Goal: Check status

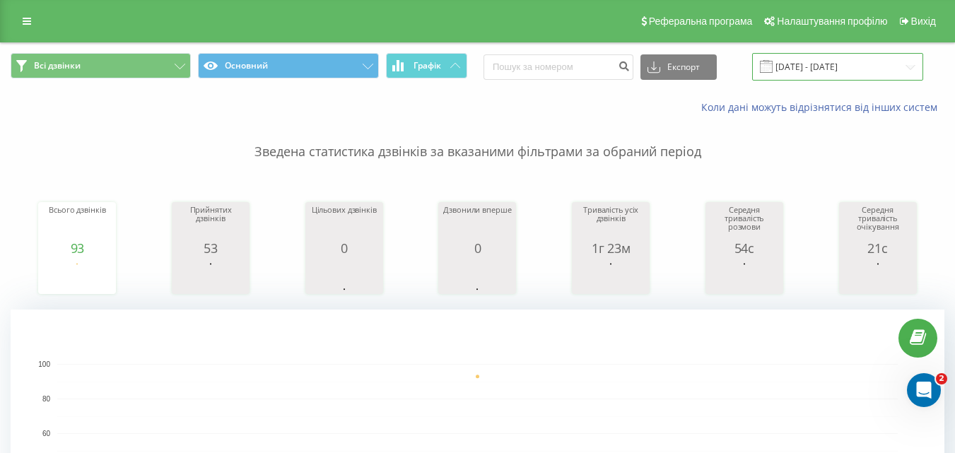
click at [840, 59] on input "[DATE] - [DATE]" at bounding box center [837, 67] width 171 height 28
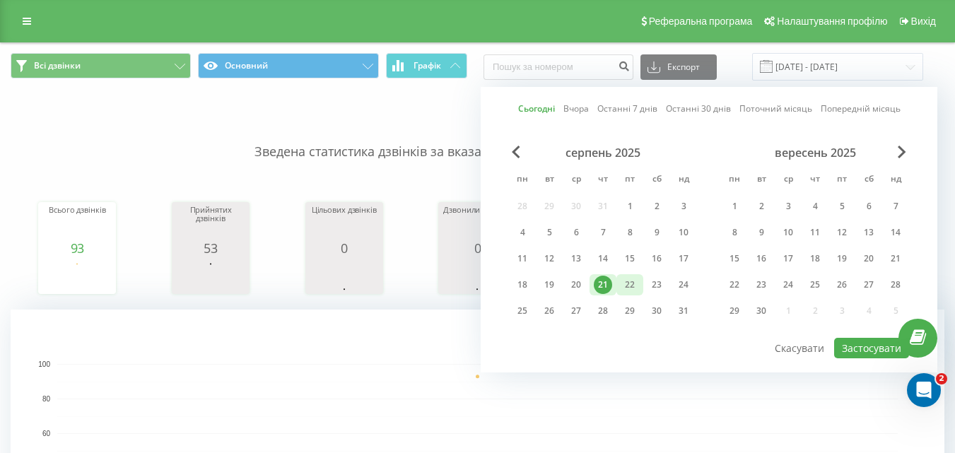
click at [629, 287] on div "22" at bounding box center [630, 285] width 18 height 18
click at [857, 351] on button "Застосувати" at bounding box center [871, 348] width 75 height 20
type input "[DATE] - [DATE]"
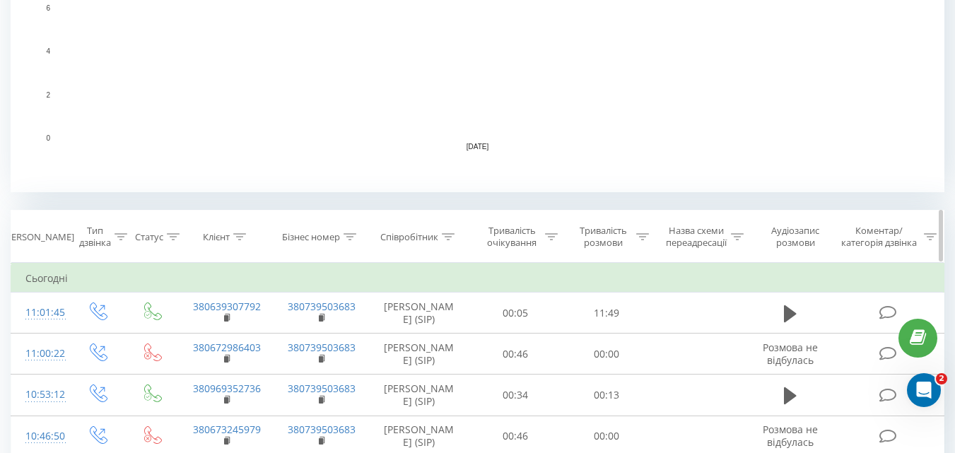
scroll to position [424, 0]
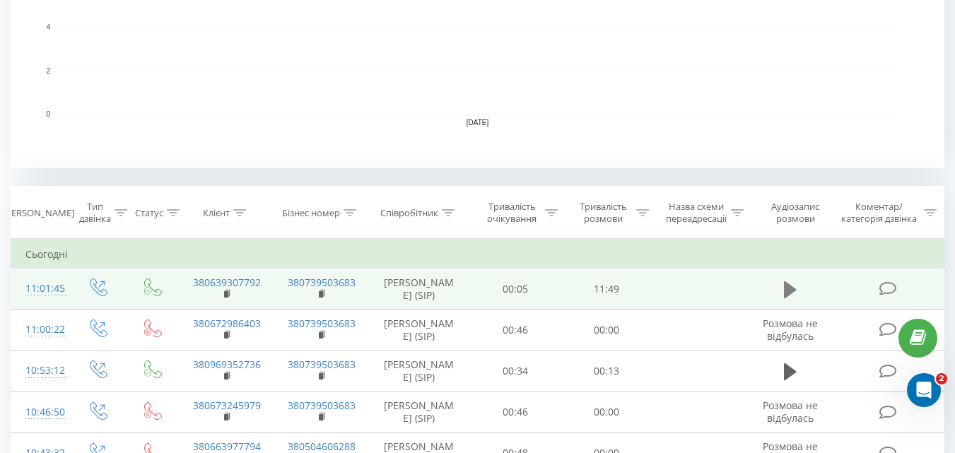
click at [794, 288] on icon at bounding box center [790, 289] width 13 height 17
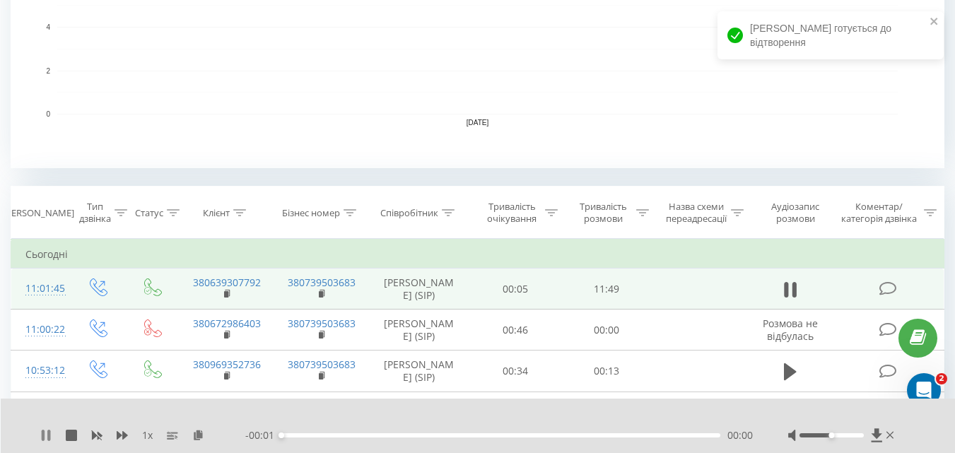
click at [44, 437] on icon at bounding box center [43, 435] width 3 height 11
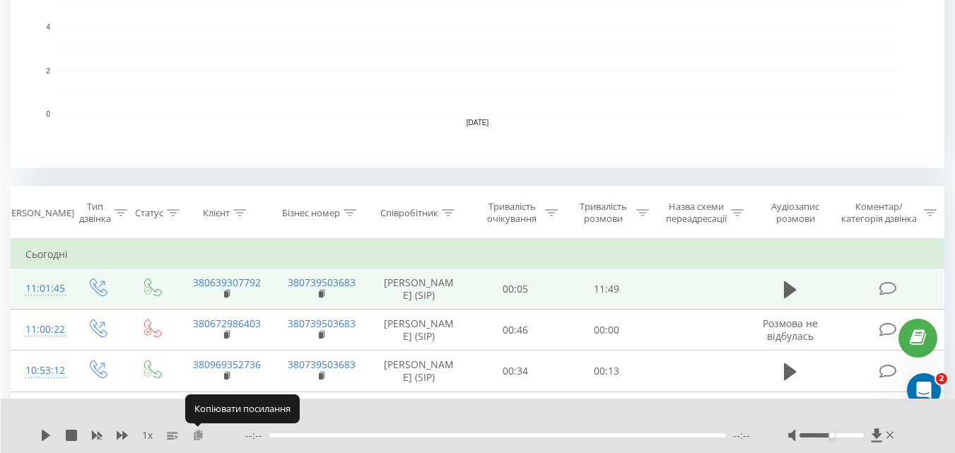
click at [198, 433] on icon at bounding box center [198, 435] width 12 height 10
